Goal: Check status: Check status

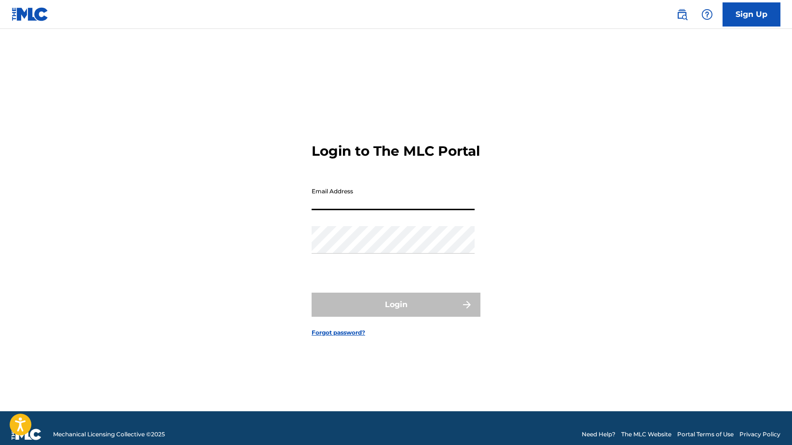
click at [376, 210] on input "Email Address" at bounding box center [392, 196] width 163 height 27
type input "[EMAIL_ADDRESS][DOMAIN_NAME]"
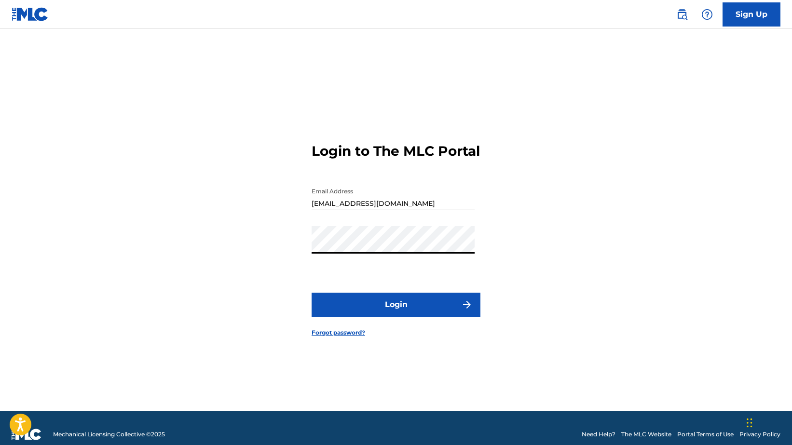
click at [311, 293] on button "Login" at bounding box center [395, 305] width 169 height 24
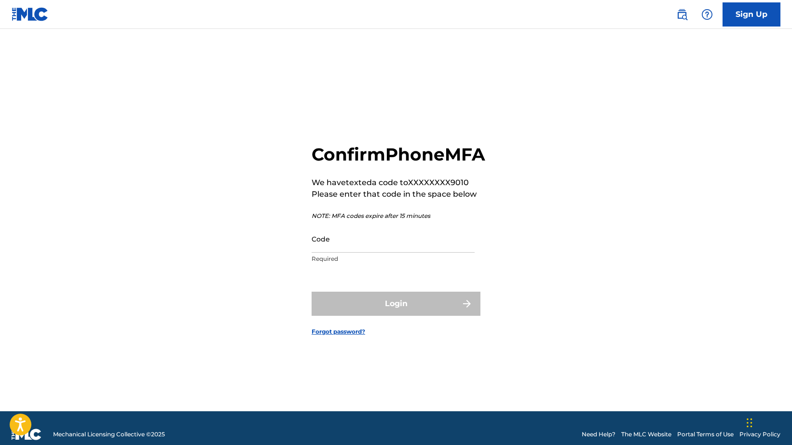
click at [419, 251] on input "Code" at bounding box center [392, 238] width 163 height 27
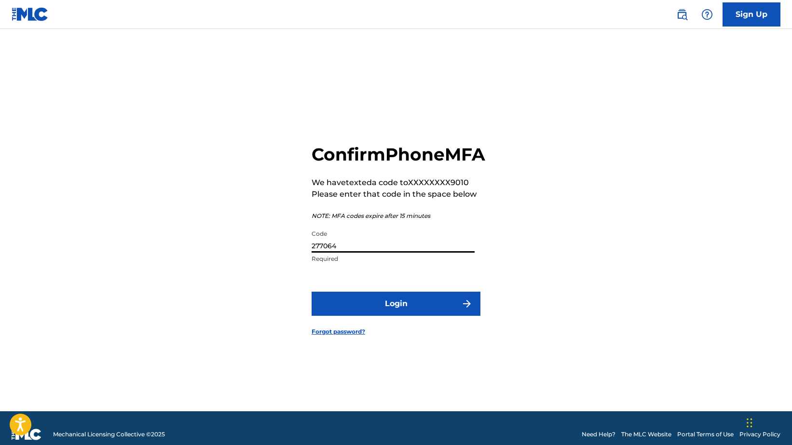
type input "277064"
click at [311, 292] on button "Login" at bounding box center [395, 304] width 169 height 24
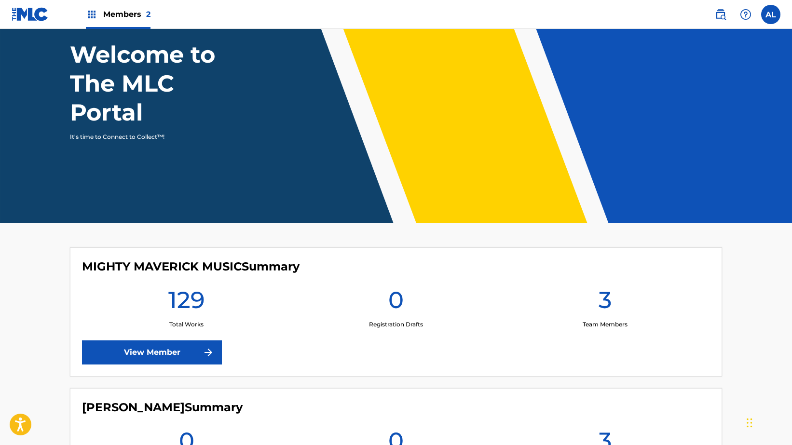
scroll to position [109, 0]
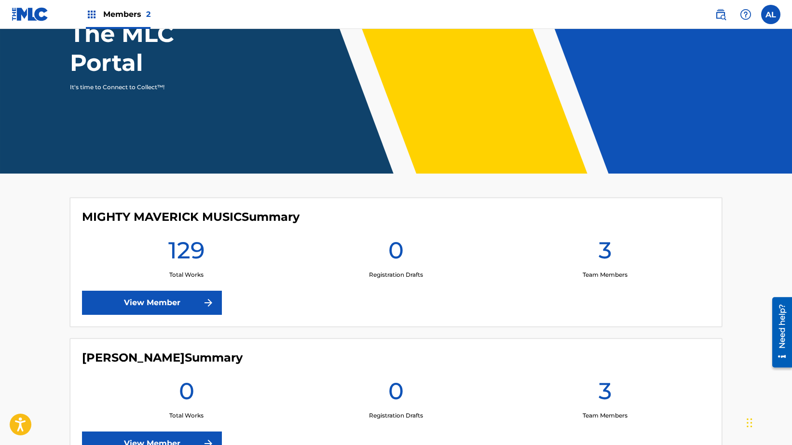
click at [188, 308] on link "View Member" at bounding box center [152, 303] width 140 height 24
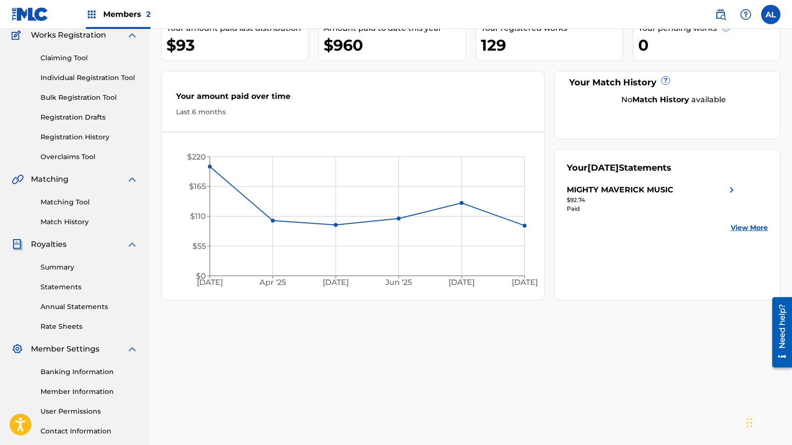
scroll to position [95, 0]
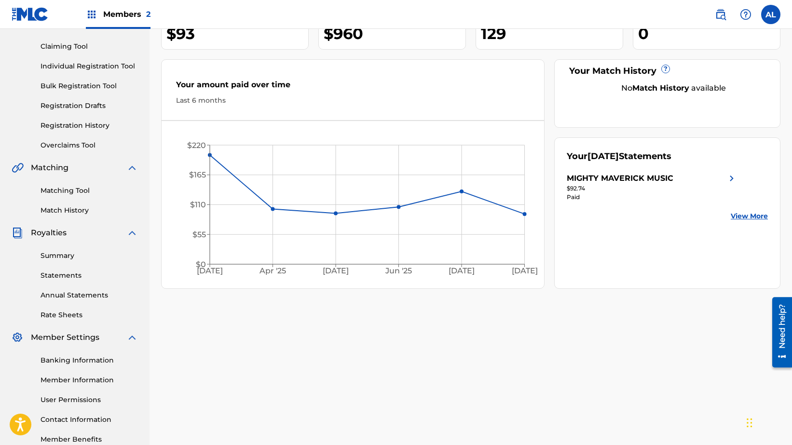
click at [66, 273] on link "Statements" at bounding box center [88, 275] width 97 height 10
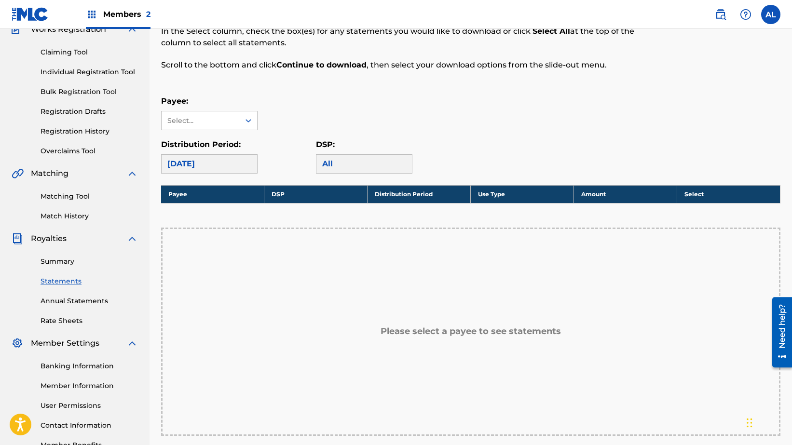
scroll to position [98, 0]
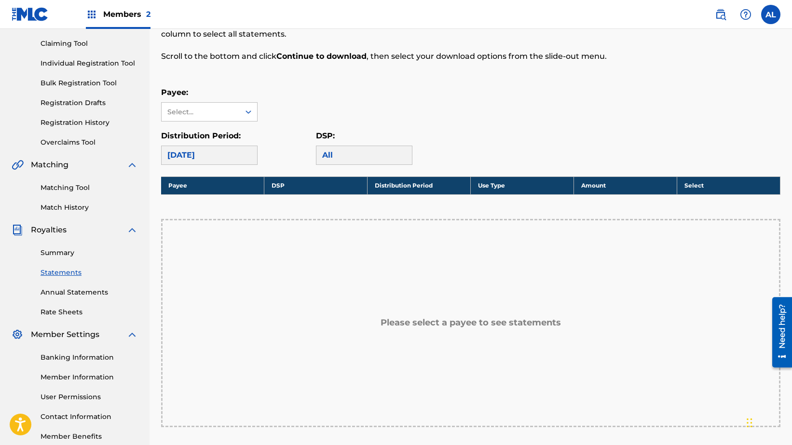
click at [381, 150] on div "All" at bounding box center [364, 155] width 96 height 19
click at [378, 157] on div "All" at bounding box center [364, 155] width 96 height 19
click at [241, 114] on div at bounding box center [248, 111] width 17 height 17
click at [236, 133] on div "MIGHTY MAVERICK MUSIC" at bounding box center [208, 139] width 95 height 36
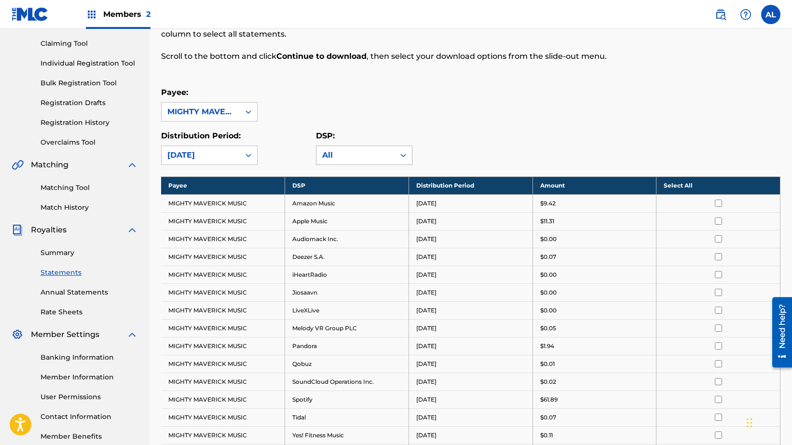
click at [399, 156] on icon at bounding box center [403, 155] width 10 height 10
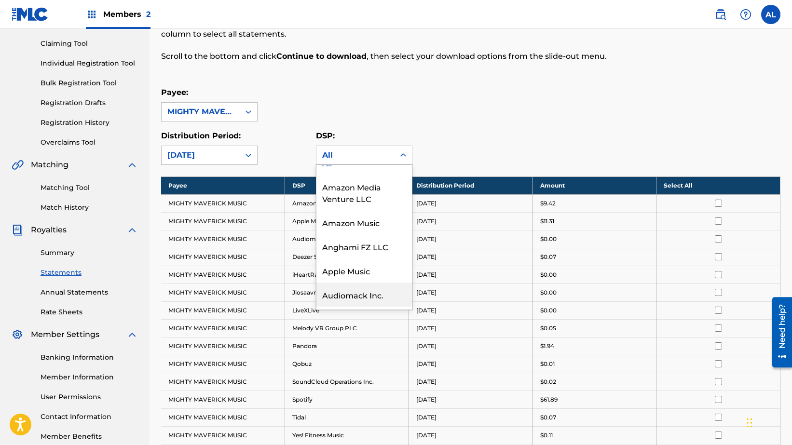
scroll to position [0, 0]
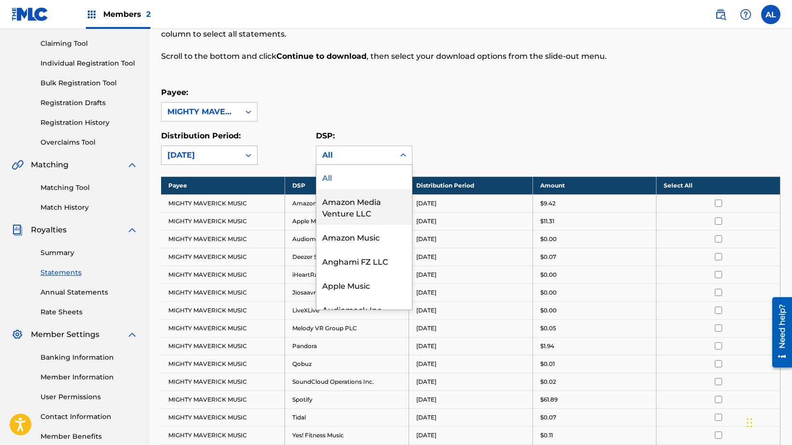
click at [249, 155] on icon at bounding box center [248, 155] width 6 height 3
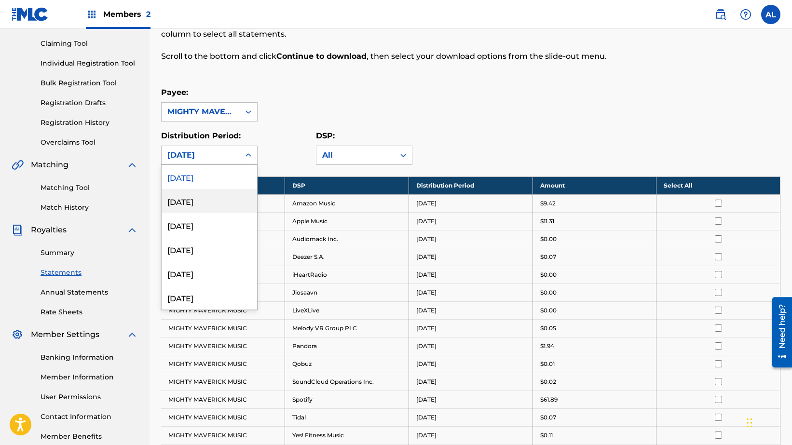
click at [217, 201] on div "[DATE]" at bounding box center [208, 201] width 95 height 24
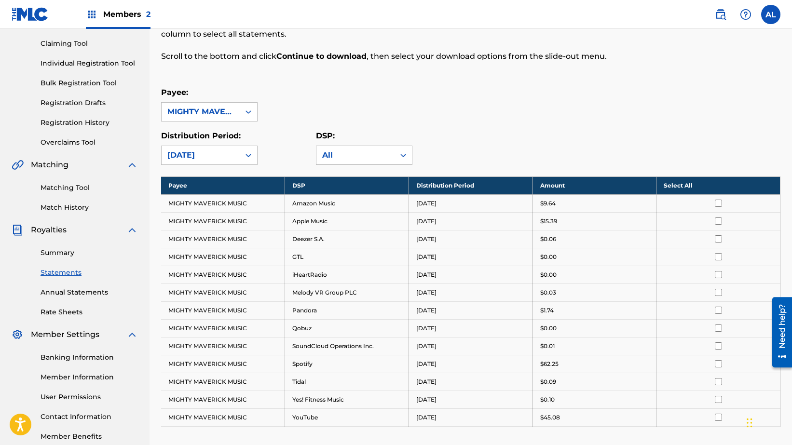
click at [403, 153] on icon at bounding box center [403, 155] width 10 height 10
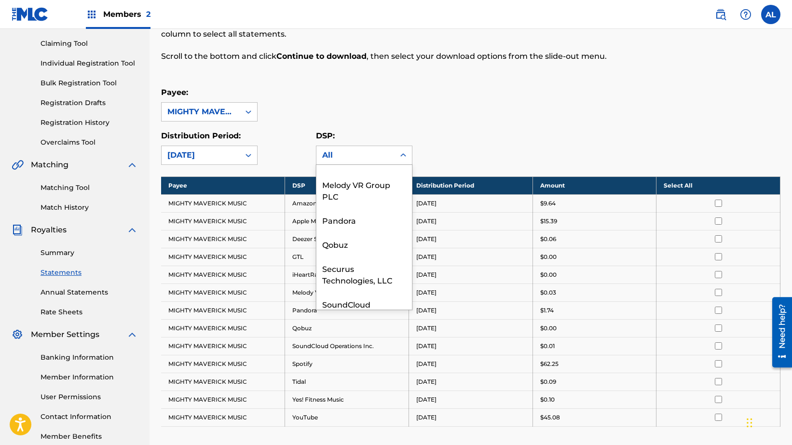
scroll to position [374, 0]
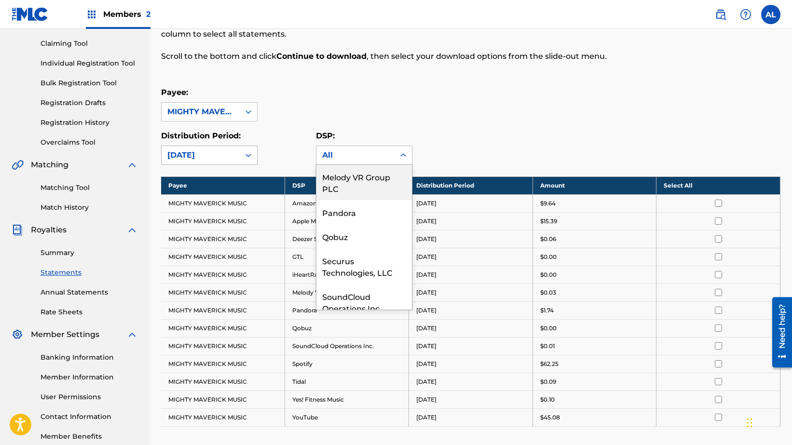
click at [244, 153] on icon at bounding box center [248, 155] width 10 height 10
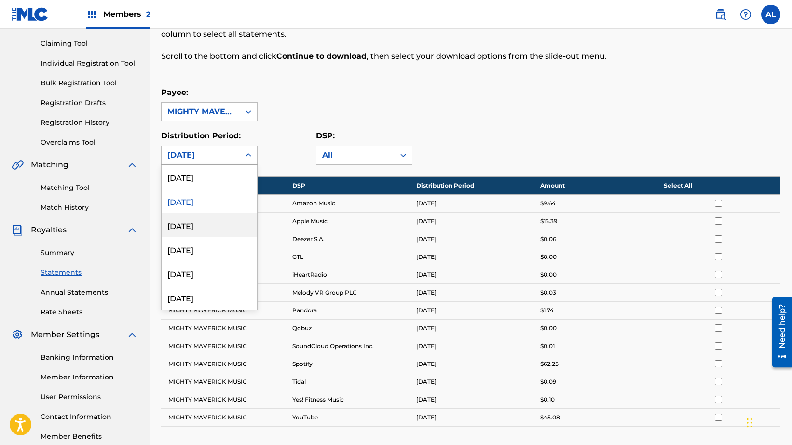
click at [227, 230] on div "[DATE]" at bounding box center [208, 225] width 95 height 24
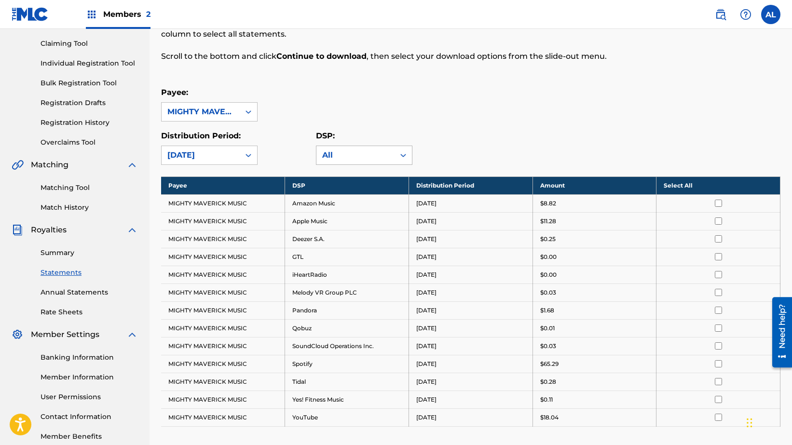
click at [379, 160] on div "All" at bounding box center [355, 155] width 67 height 12
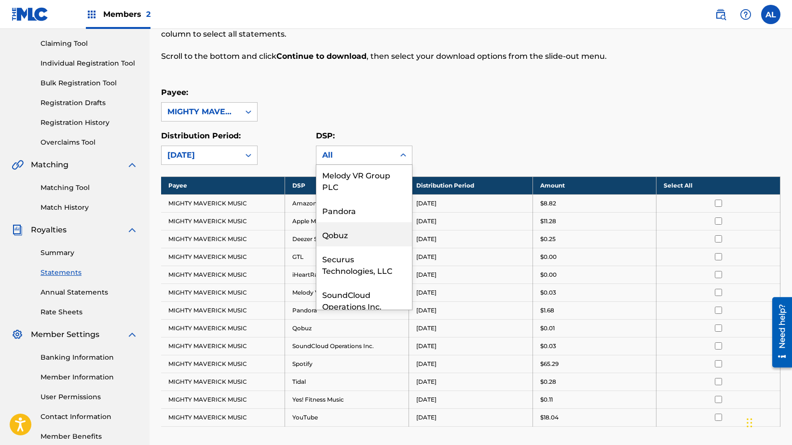
scroll to position [377, 0]
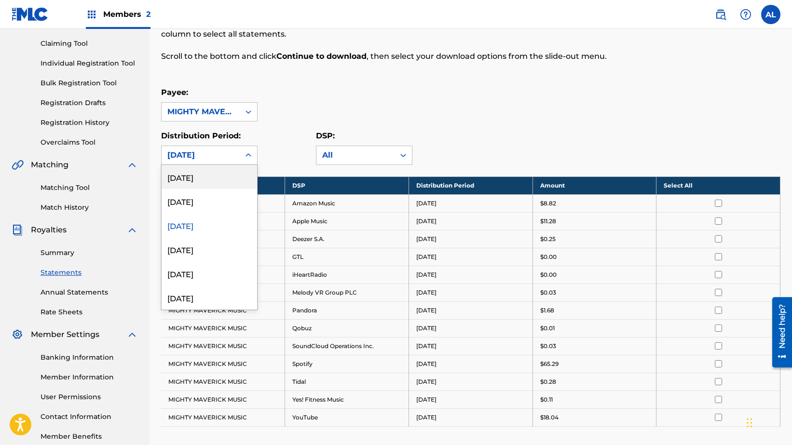
click at [230, 157] on div "[DATE]" at bounding box center [200, 155] width 67 height 12
click at [224, 211] on div "[DATE]" at bounding box center [208, 201] width 95 height 24
drag, startPoint x: 232, startPoint y: 158, endPoint x: 230, endPoint y: 171, distance: 12.7
click at [232, 158] on div "[DATE]" at bounding box center [200, 155] width 67 height 12
click at [221, 246] on div "[DATE]" at bounding box center [208, 249] width 95 height 24
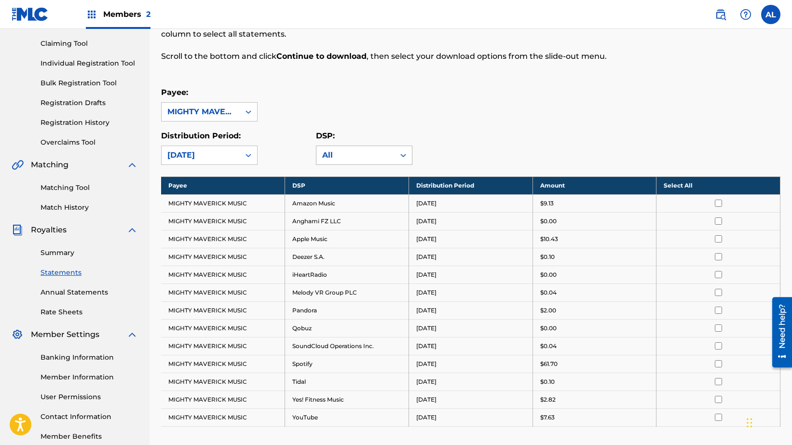
click at [411, 158] on div "All" at bounding box center [364, 155] width 96 height 19
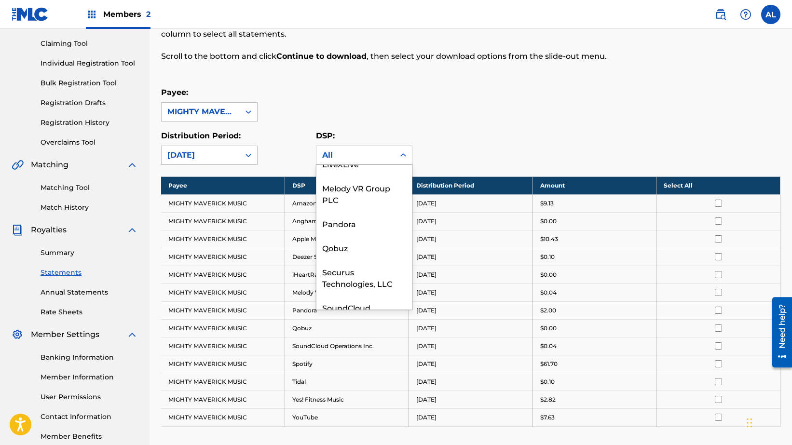
scroll to position [368, 0]
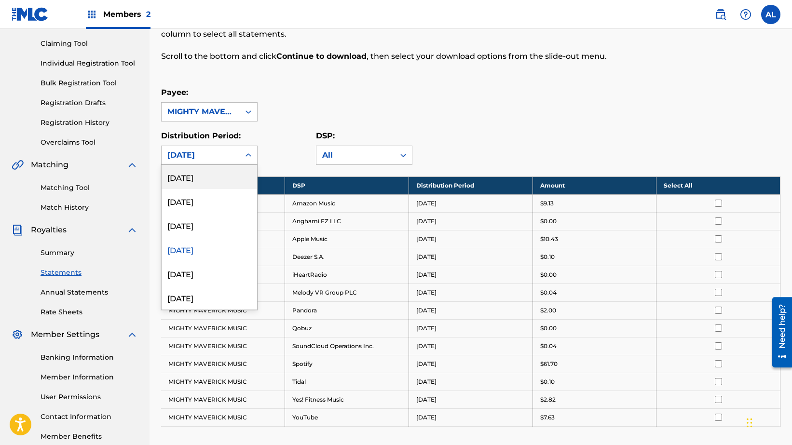
click at [224, 153] on div "[DATE]" at bounding box center [200, 155] width 67 height 12
click at [223, 271] on div "[DATE]" at bounding box center [208, 273] width 95 height 24
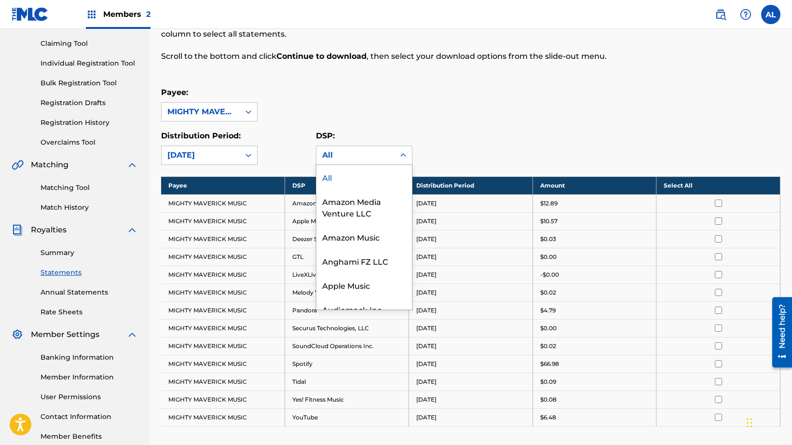
click at [403, 158] on icon at bounding box center [403, 155] width 10 height 10
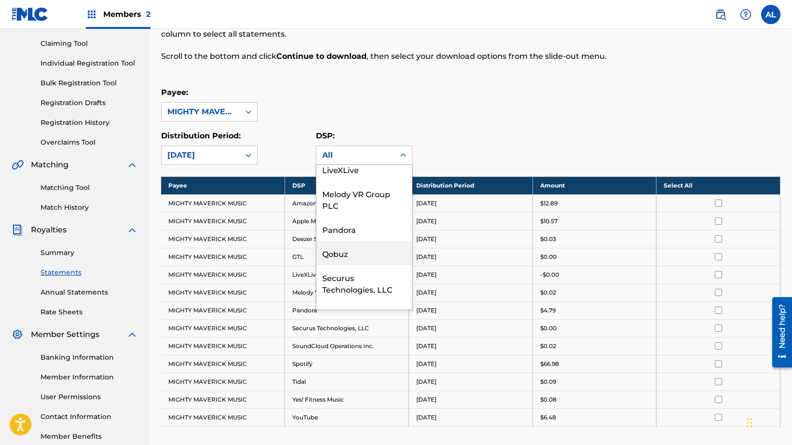
scroll to position [344, 0]
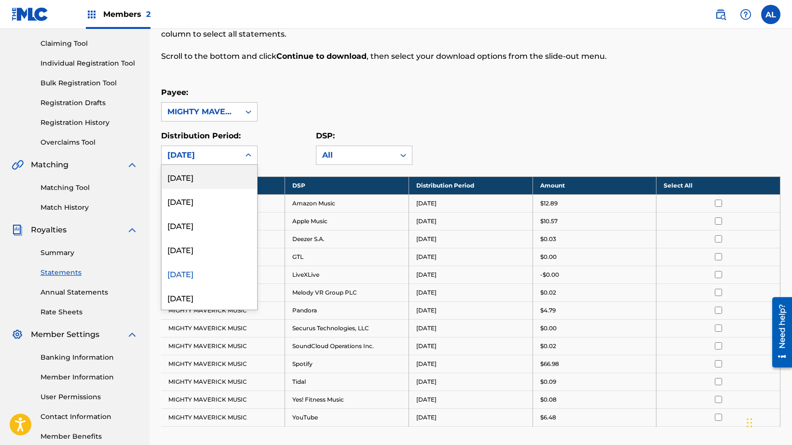
click at [251, 155] on icon at bounding box center [248, 155] width 10 height 10
click at [221, 292] on div "[DATE]" at bounding box center [208, 297] width 95 height 24
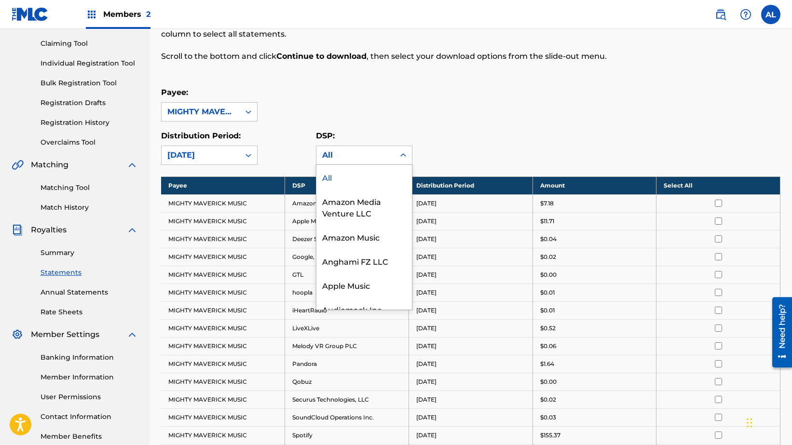
click at [381, 156] on div "All" at bounding box center [355, 155] width 67 height 12
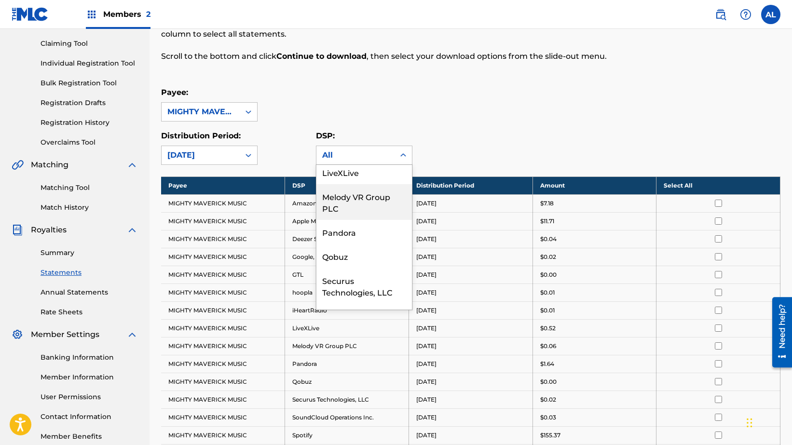
scroll to position [351, 0]
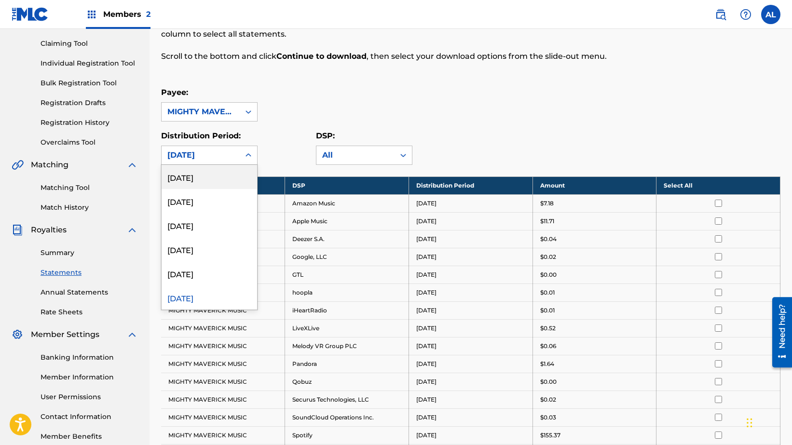
click at [251, 148] on div at bounding box center [248, 155] width 17 height 17
click at [220, 250] on div "[DATE]" at bounding box center [208, 250] width 95 height 24
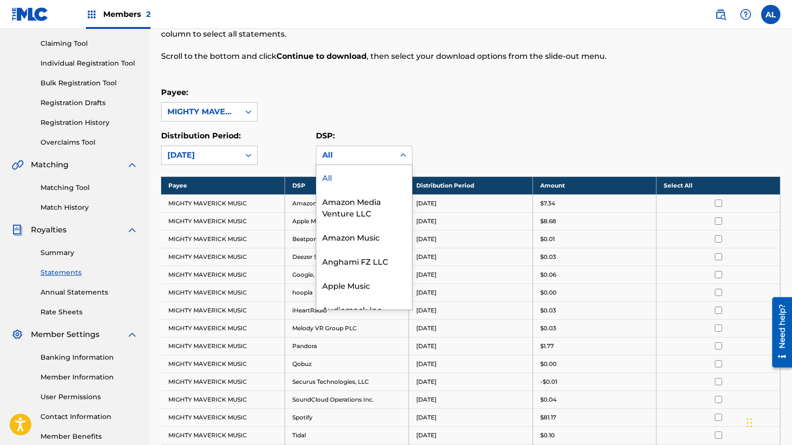
drag, startPoint x: 403, startPoint y: 160, endPoint x: 397, endPoint y: 194, distance: 34.8
click at [403, 160] on icon at bounding box center [403, 155] width 10 height 10
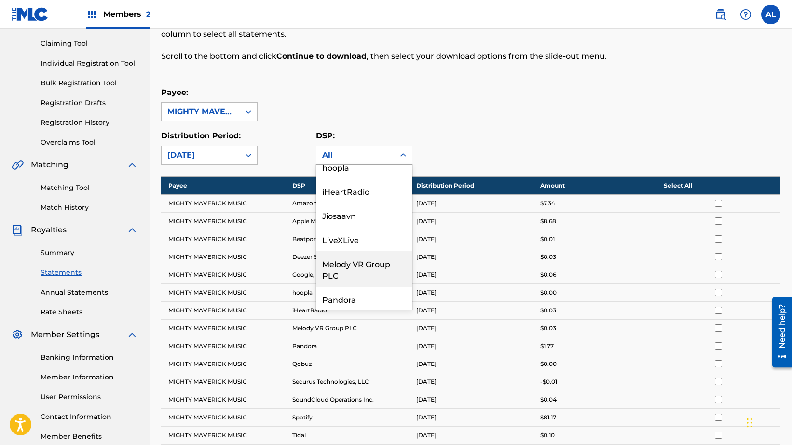
scroll to position [287, 0]
